Goal: Task Accomplishment & Management: Use online tool/utility

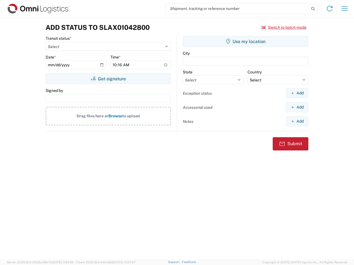
click at [237, 9] on input "search" at bounding box center [237, 8] width 143 height 11
click at [313, 9] on icon at bounding box center [313, 9] width 8 height 8
click at [330, 9] on icon at bounding box center [329, 8] width 9 height 9
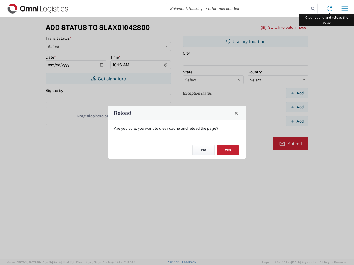
click at [344, 9] on div "Reload Are you sure, you want to clear cache and reload the page? No Yes" at bounding box center [177, 132] width 354 height 265
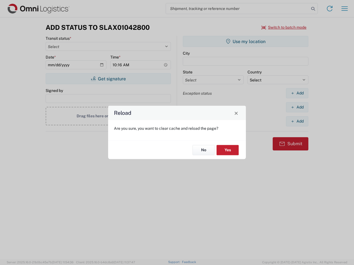
click at [284, 27] on div "Reload Are you sure, you want to clear cache and reload the page? No Yes" at bounding box center [177, 132] width 354 height 265
click at [108, 79] on div "Reload Are you sure, you want to clear cache and reload the page? No Yes" at bounding box center [177, 132] width 354 height 265
click at [246, 41] on div "Reload Are you sure, you want to clear cache and reload the page? No Yes" at bounding box center [177, 132] width 354 height 265
click at [297, 93] on div "Reload Are you sure, you want to clear cache and reload the page? No Yes" at bounding box center [177, 132] width 354 height 265
click at [297, 107] on div "Reload Are you sure, you want to clear cache and reload the page? No Yes" at bounding box center [177, 132] width 354 height 265
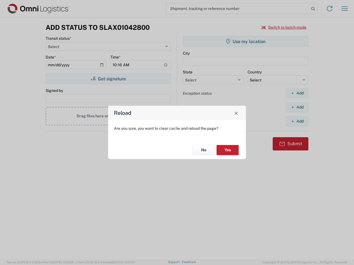
click at [297, 121] on div "Reload Are you sure, you want to clear cache and reload the page? No Yes" at bounding box center [177, 132] width 354 height 265
